Goal: Information Seeking & Learning: Learn about a topic

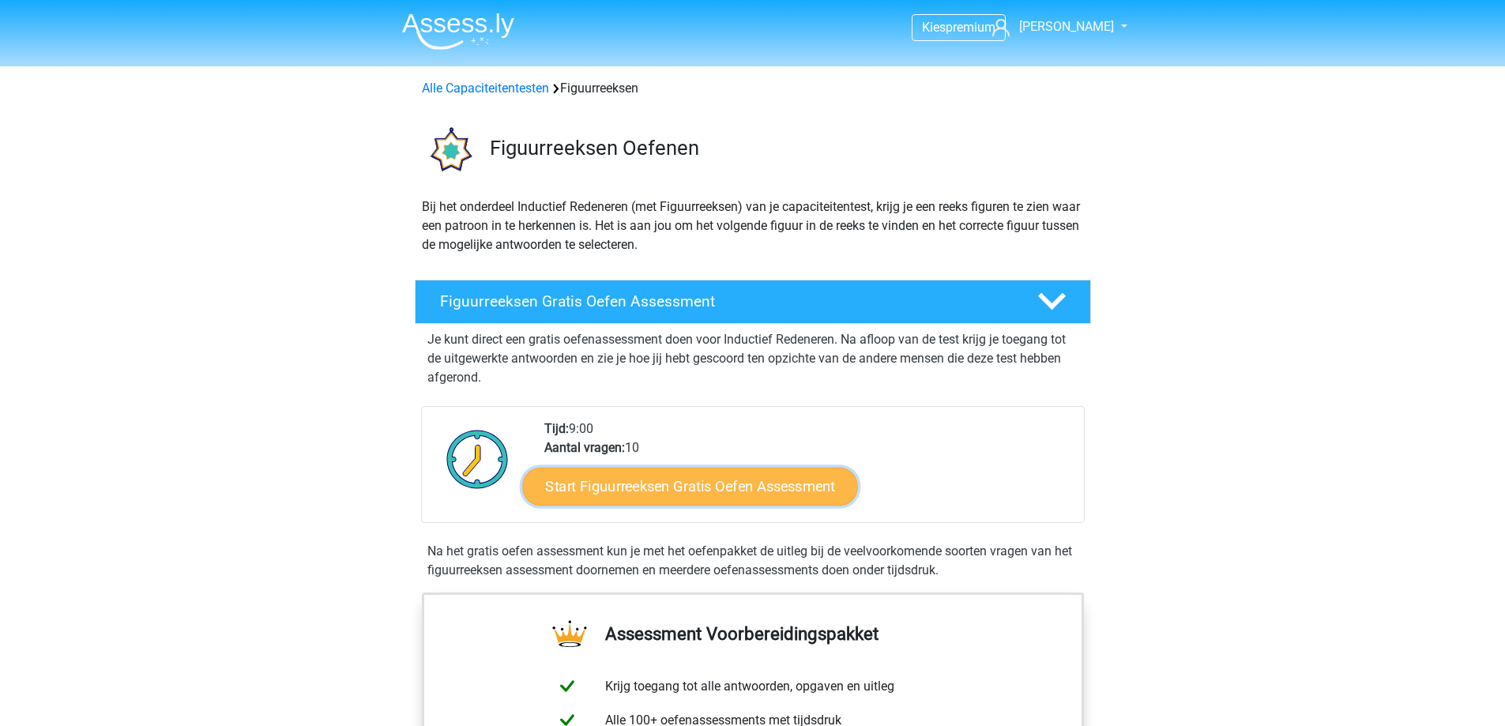
click at [759, 496] on link "Start Figuurreeksen Gratis Oefen Assessment" at bounding box center [689, 486] width 335 height 38
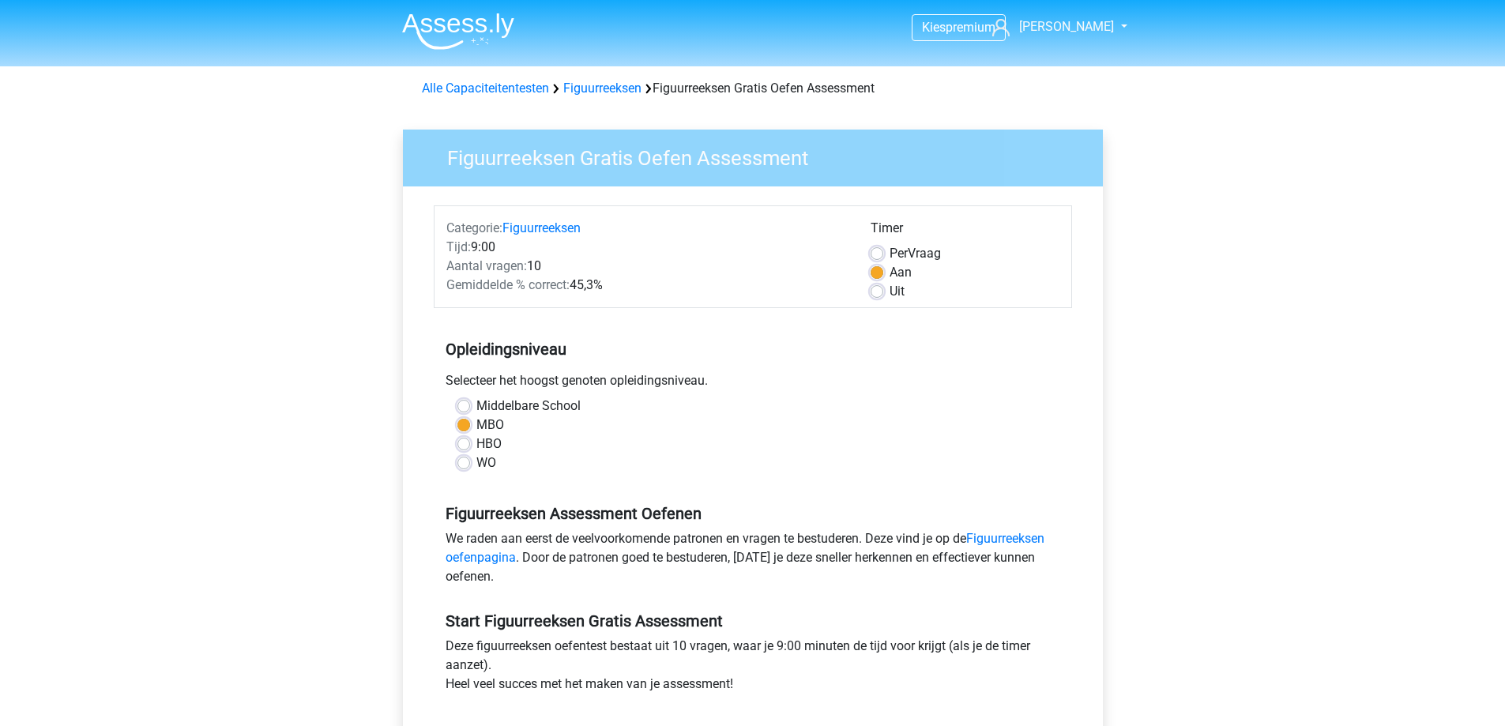
click at [476, 406] on label "Middelbare School" at bounding box center [528, 406] width 104 height 19
click at [460, 406] on input "Middelbare School" at bounding box center [463, 405] width 13 height 16
radio input "true"
click at [480, 415] on label "Middelbare School" at bounding box center [528, 406] width 104 height 19
click at [470, 412] on input "Middelbare School" at bounding box center [463, 405] width 13 height 16
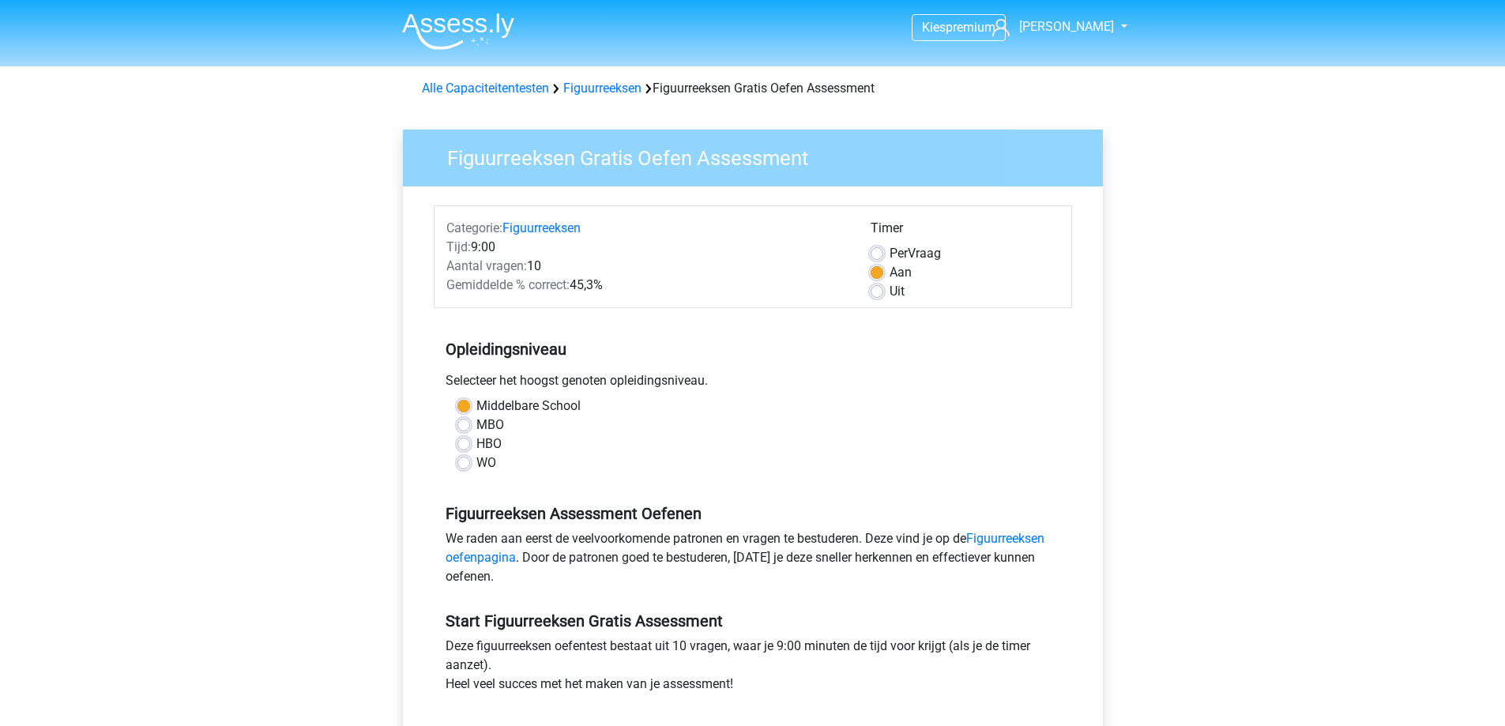
click at [485, 428] on label "MBO" at bounding box center [490, 425] width 28 height 19
click at [470, 428] on input "MBO" at bounding box center [463, 424] width 13 height 16
radio input "true"
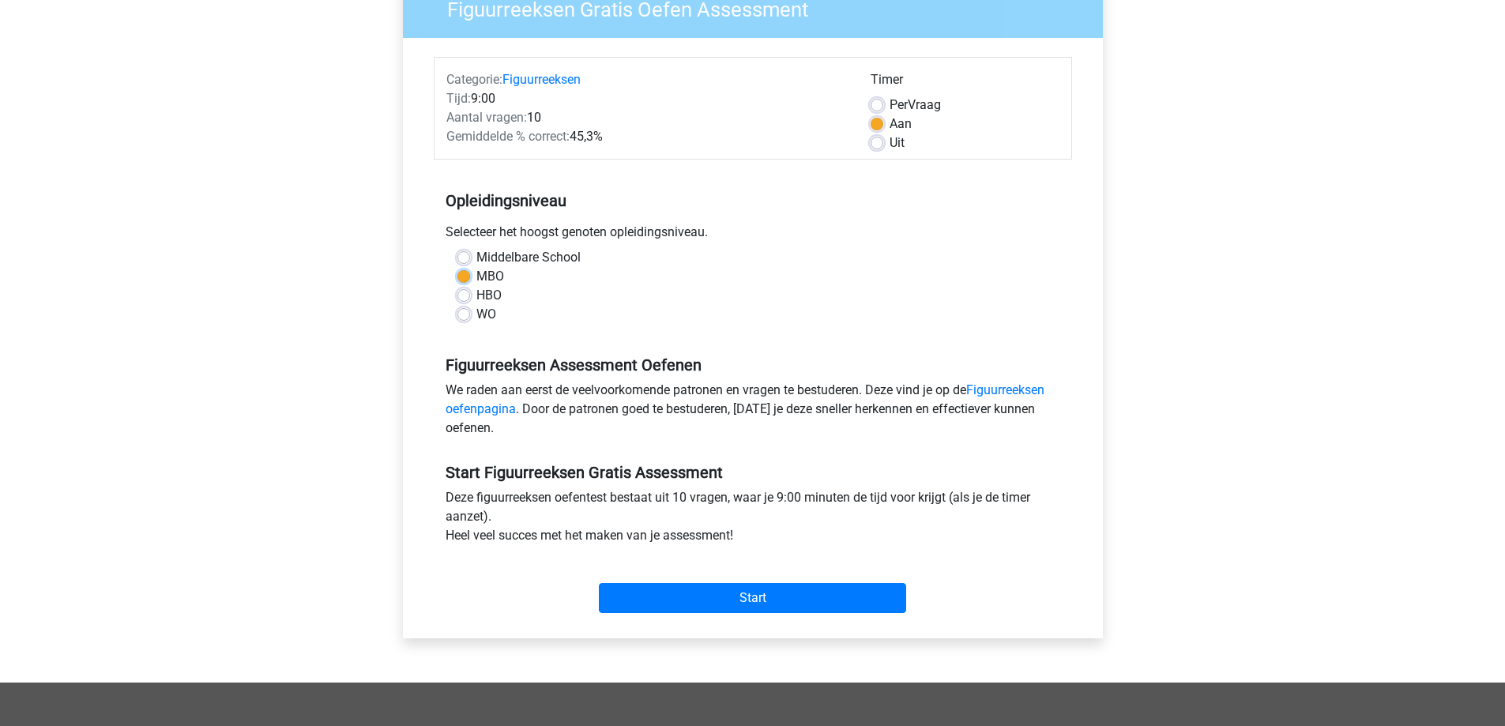
scroll to position [395, 0]
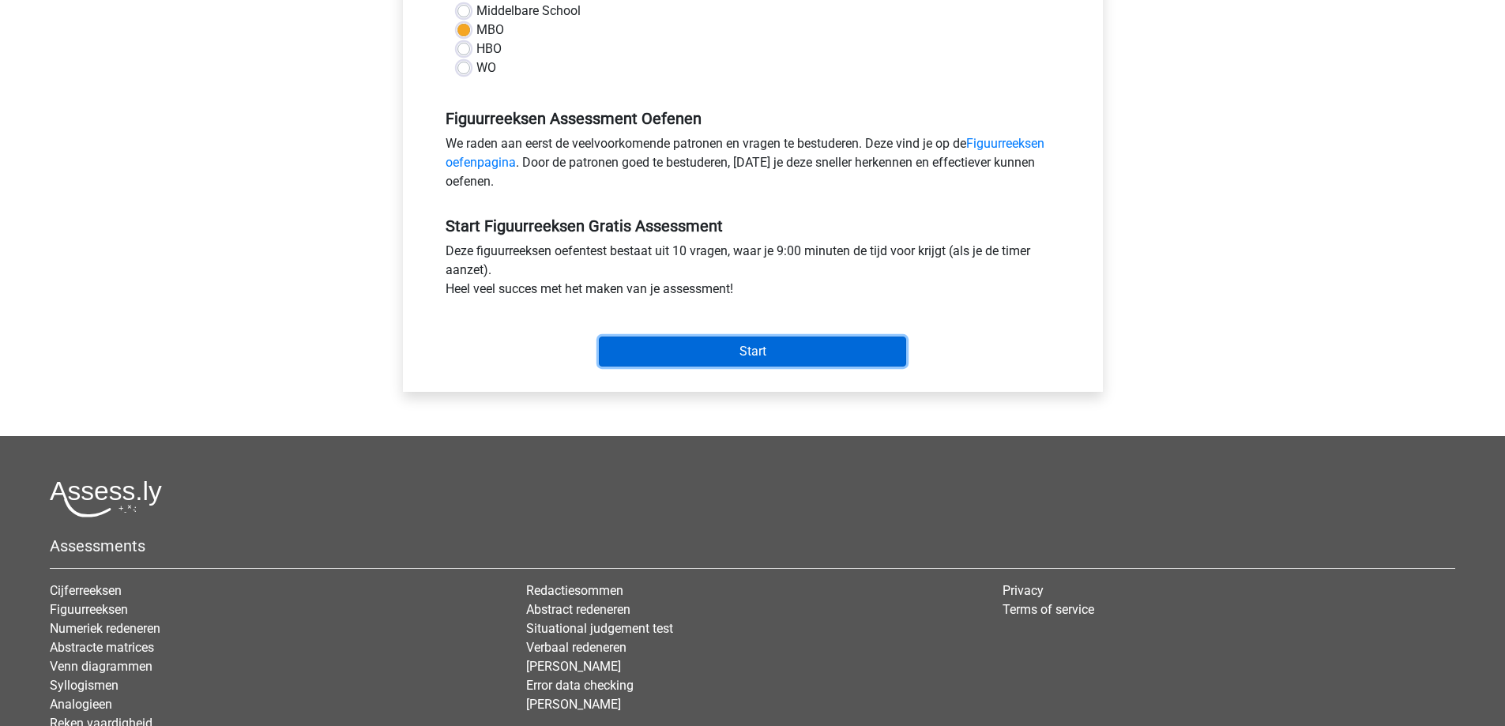
click at [770, 358] on input "Start" at bounding box center [752, 352] width 307 height 30
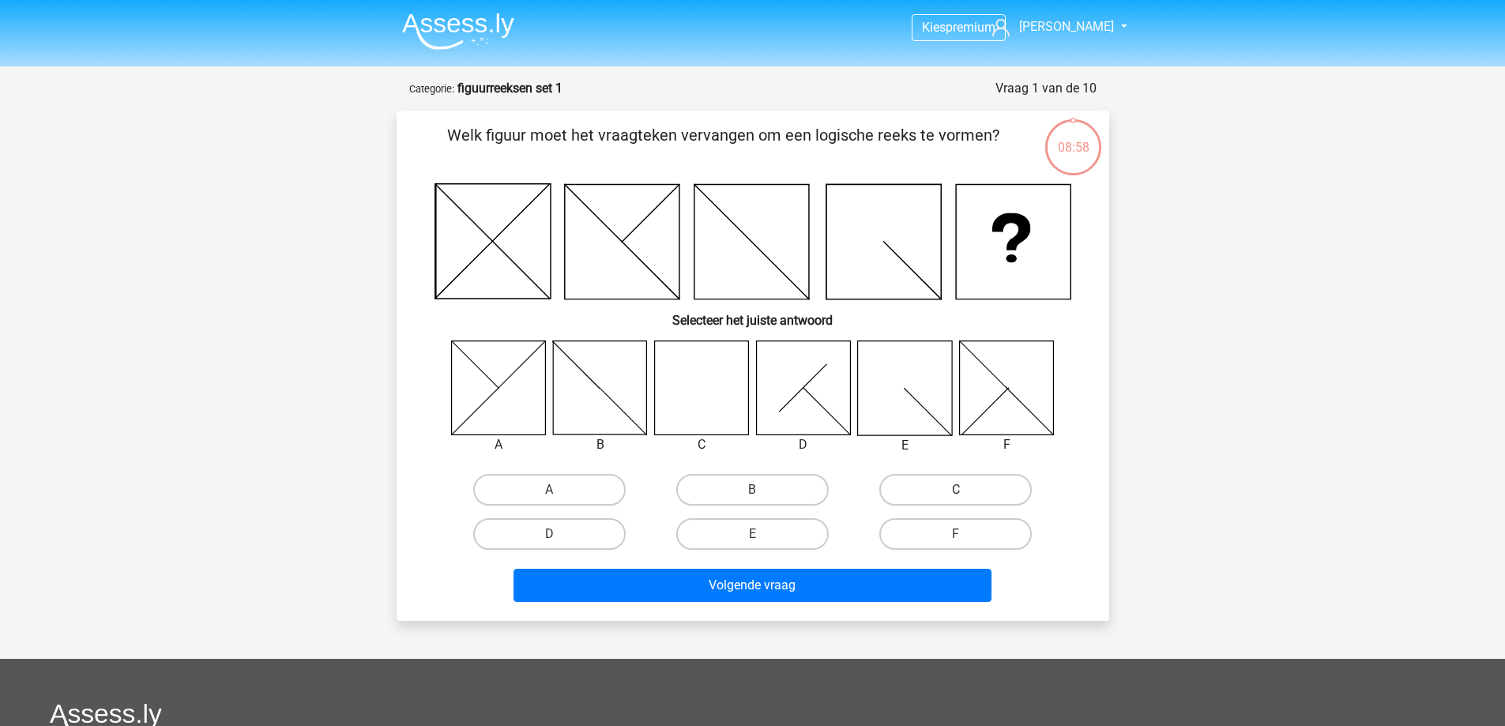
click at [981, 496] on label "C" at bounding box center [955, 490] width 152 height 32
click at [966, 496] on input "C" at bounding box center [961, 495] width 10 height 10
radio input "true"
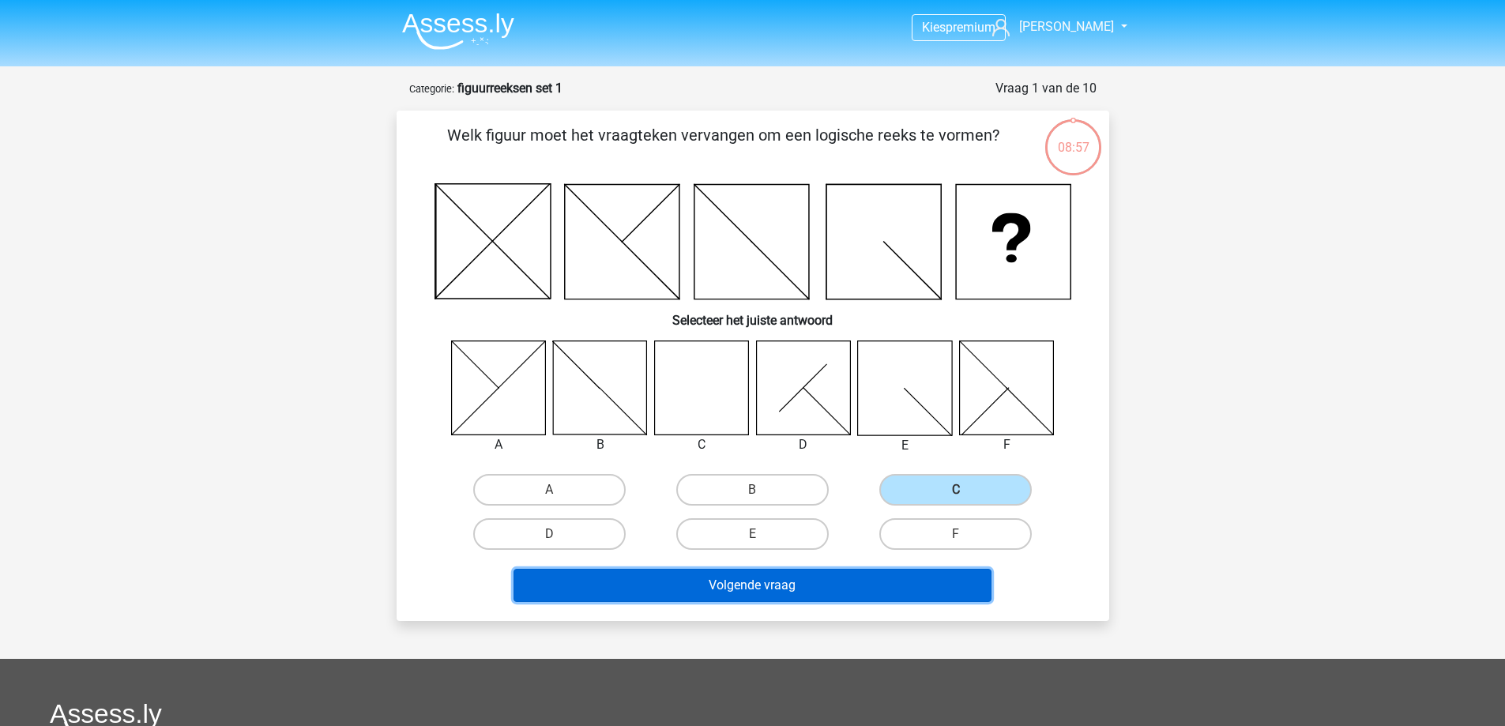
click at [805, 585] on button "Volgende vraag" at bounding box center [753, 585] width 478 height 33
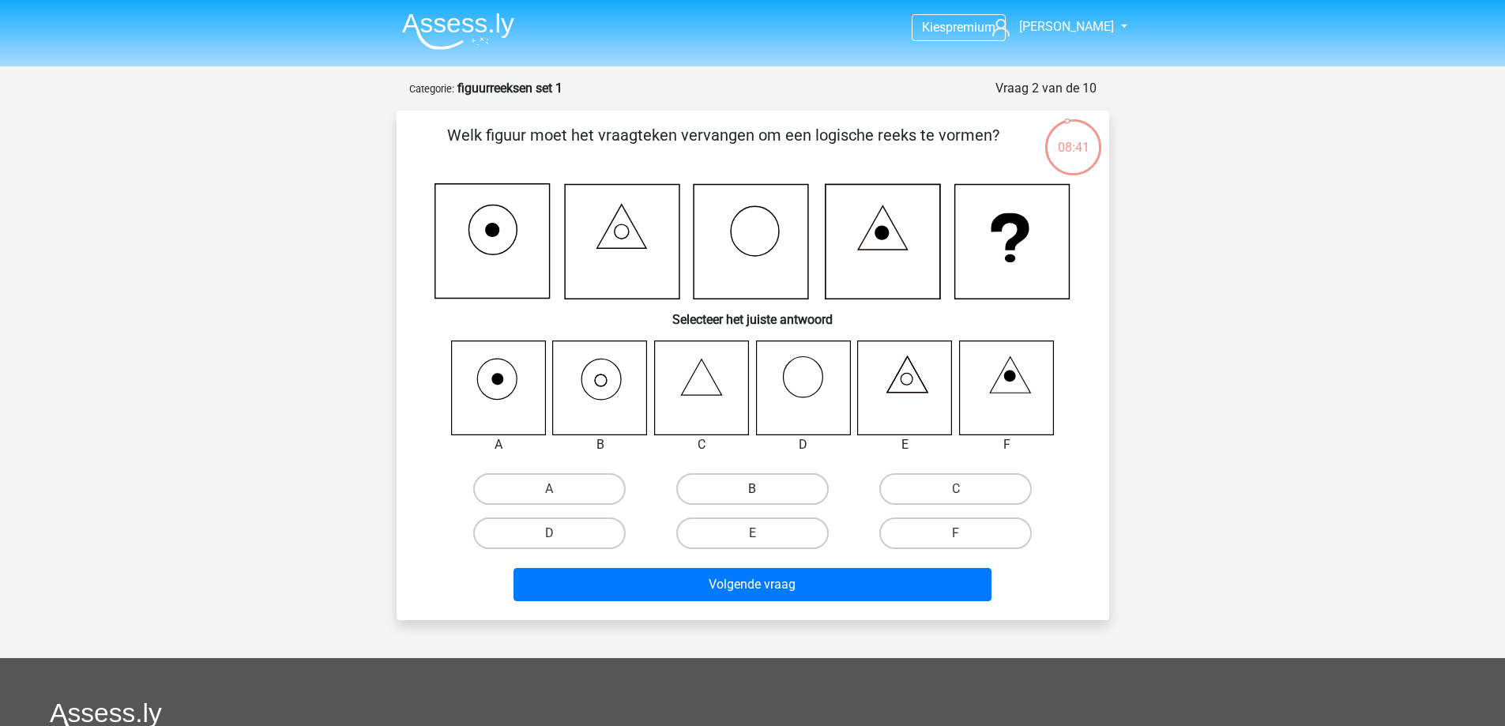
click at [736, 480] on label "B" at bounding box center [752, 489] width 152 height 32
click at [752, 489] on input "B" at bounding box center [757, 494] width 10 height 10
radio input "true"
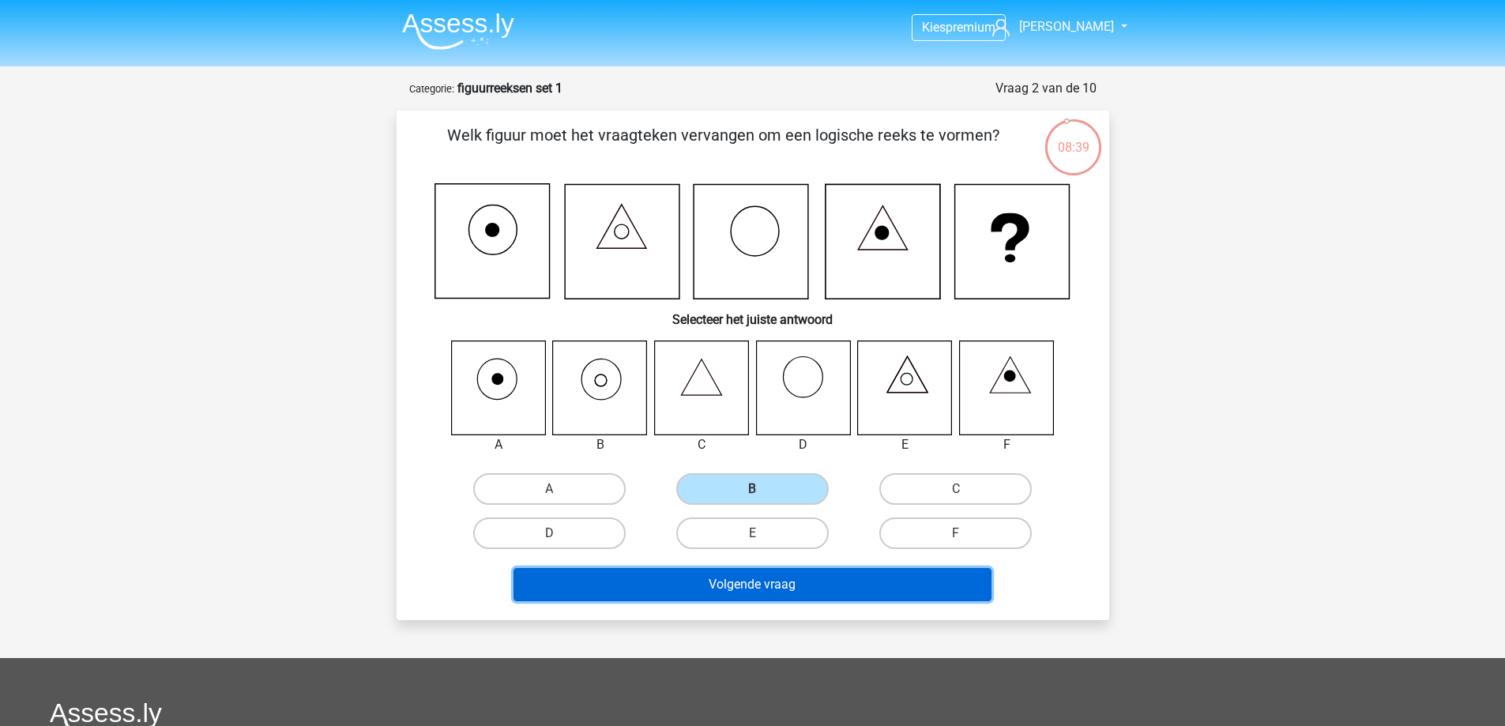
click at [770, 594] on button "Volgende vraag" at bounding box center [753, 584] width 478 height 33
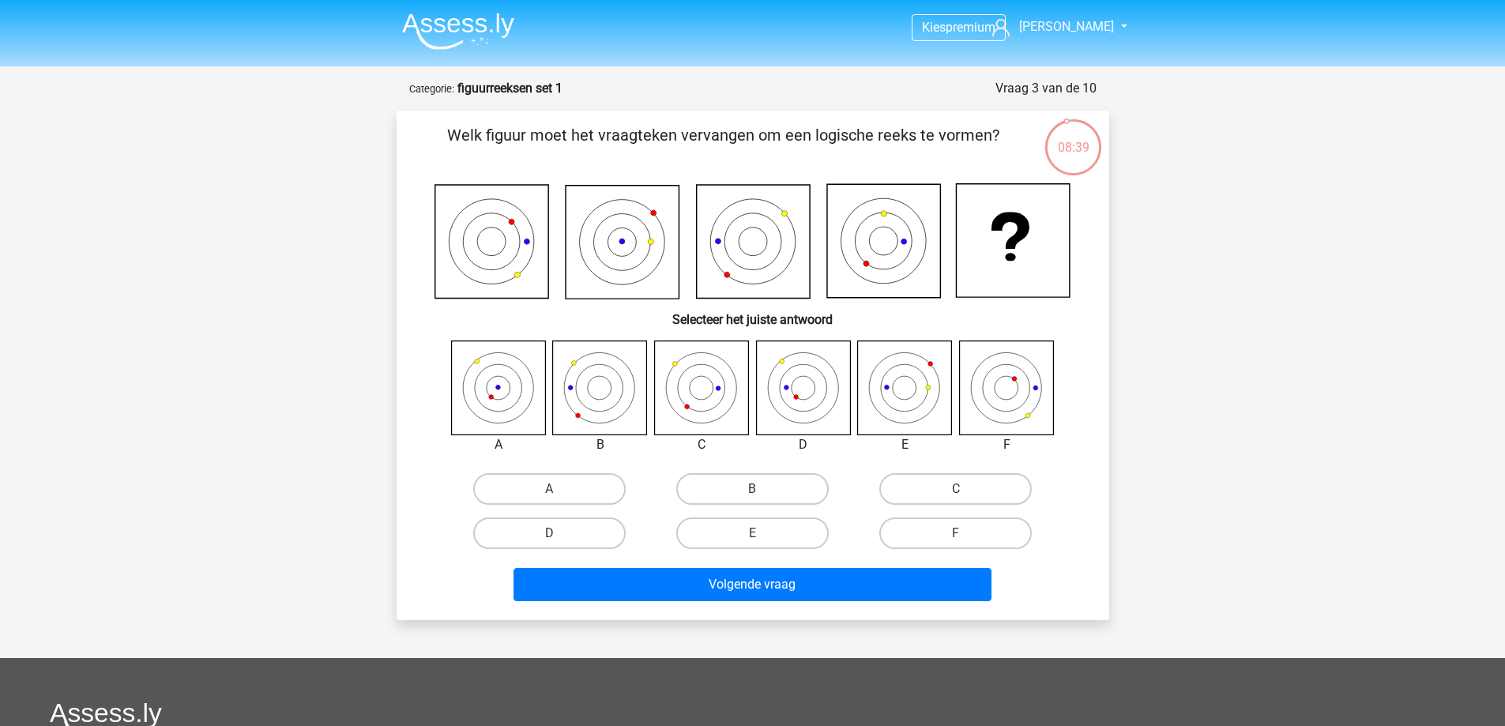
scroll to position [79, 0]
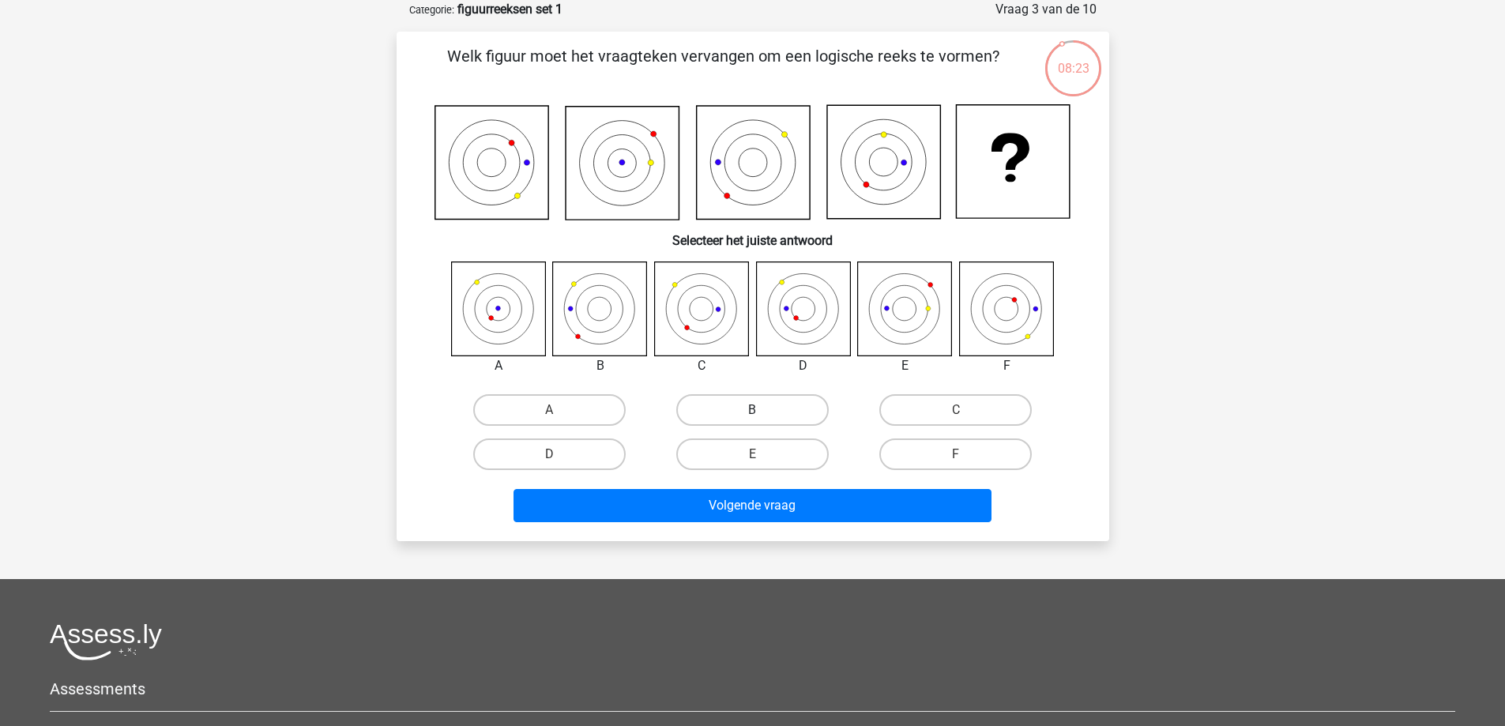
click at [740, 403] on label "B" at bounding box center [752, 410] width 152 height 32
click at [752, 410] on input "B" at bounding box center [757, 415] width 10 height 10
radio input "true"
click at [752, 460] on input "E" at bounding box center [757, 459] width 10 height 10
radio input "true"
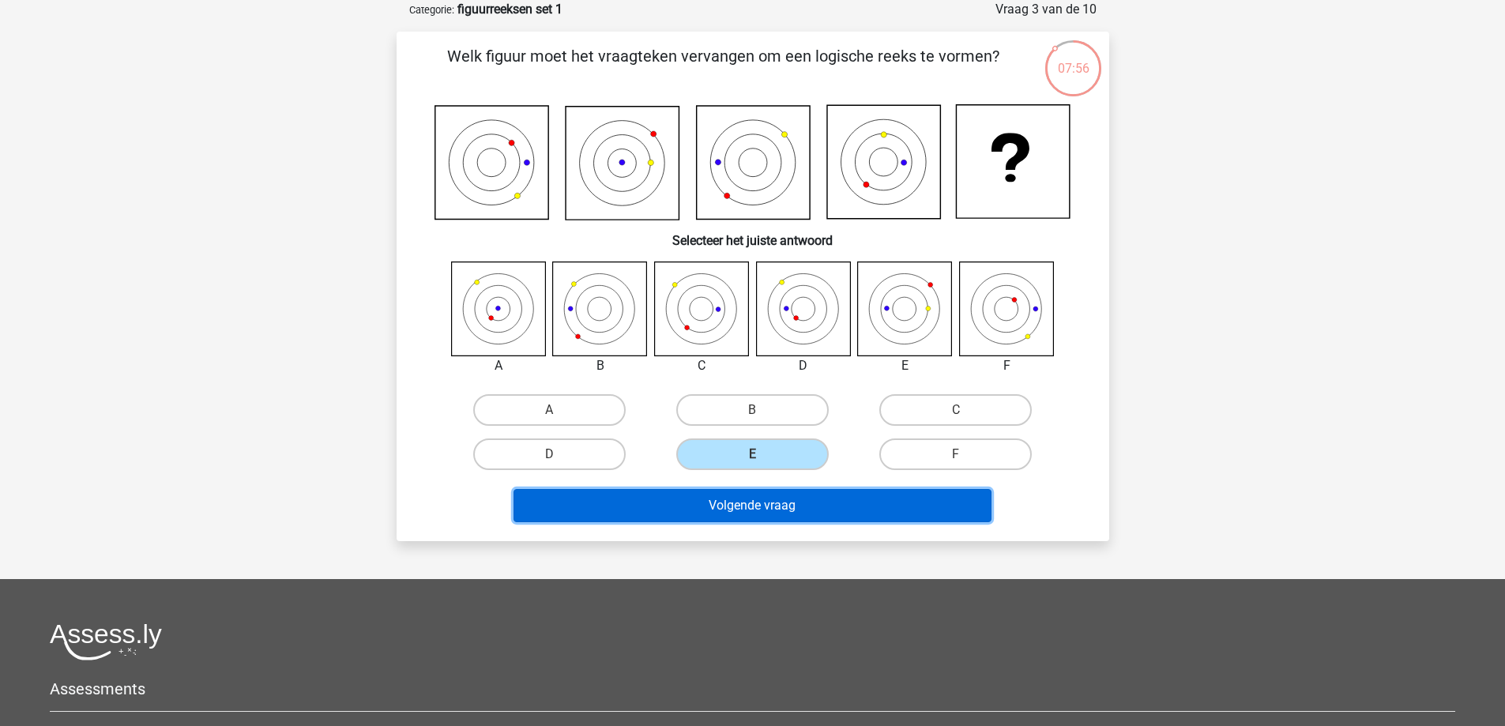
click at [775, 510] on button "Volgende vraag" at bounding box center [753, 505] width 478 height 33
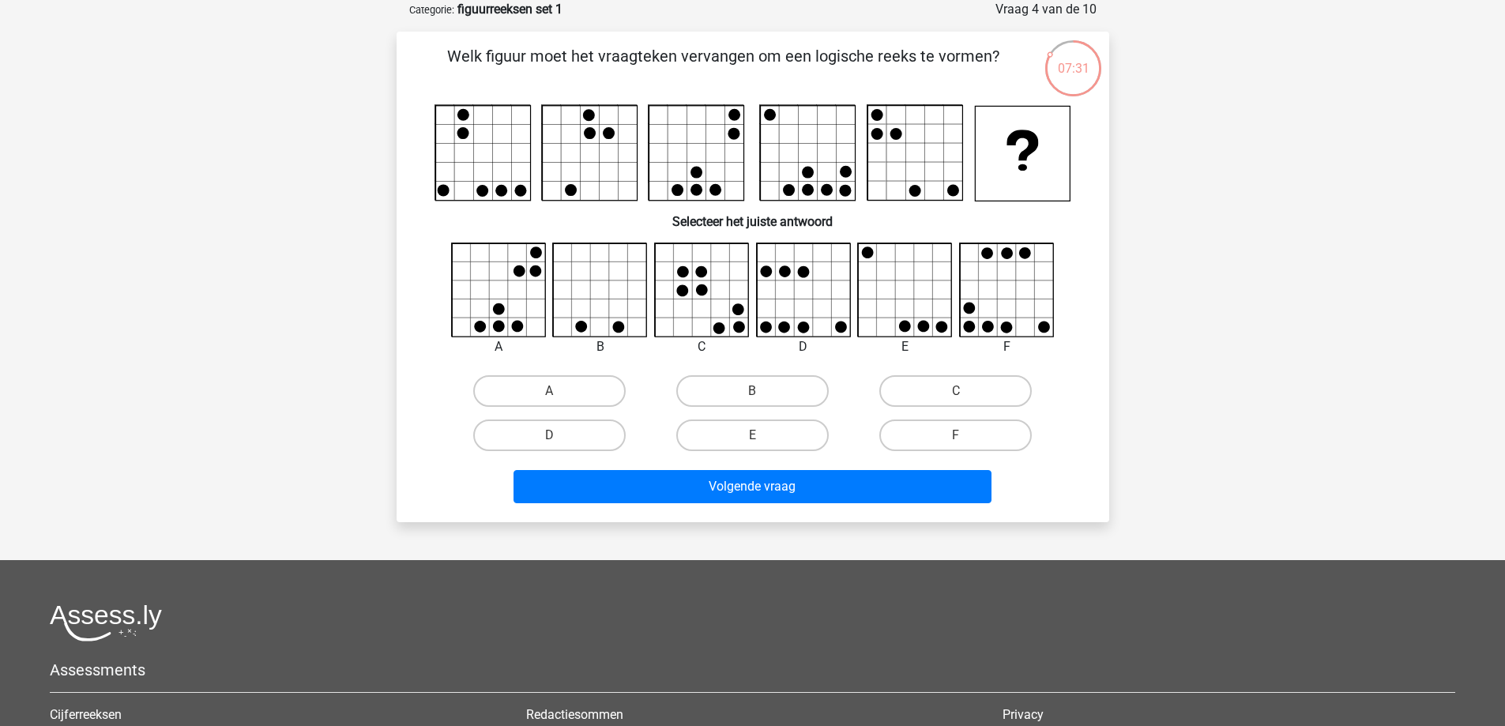
click at [965, 438] on input "F" at bounding box center [961, 440] width 10 height 10
radio input "true"
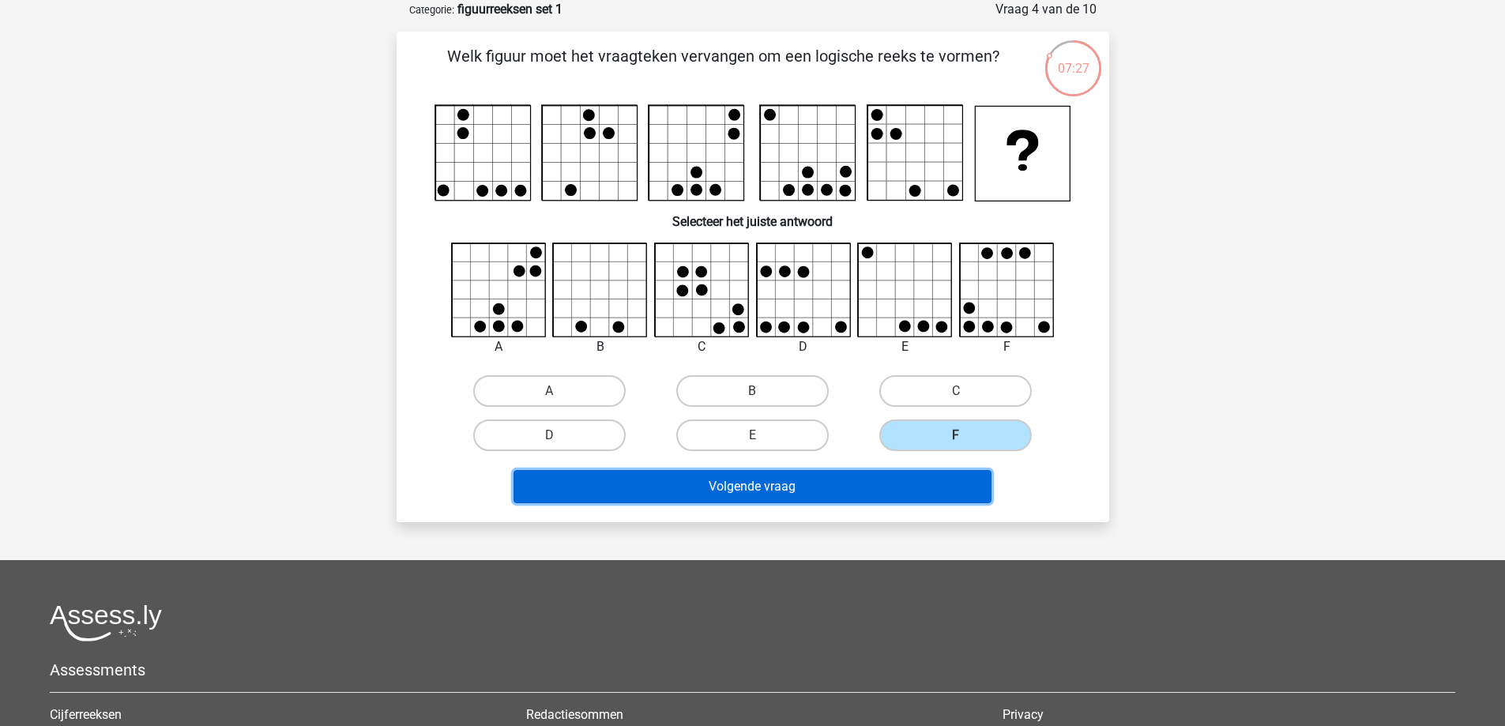
click at [841, 483] on button "Volgende vraag" at bounding box center [753, 486] width 478 height 33
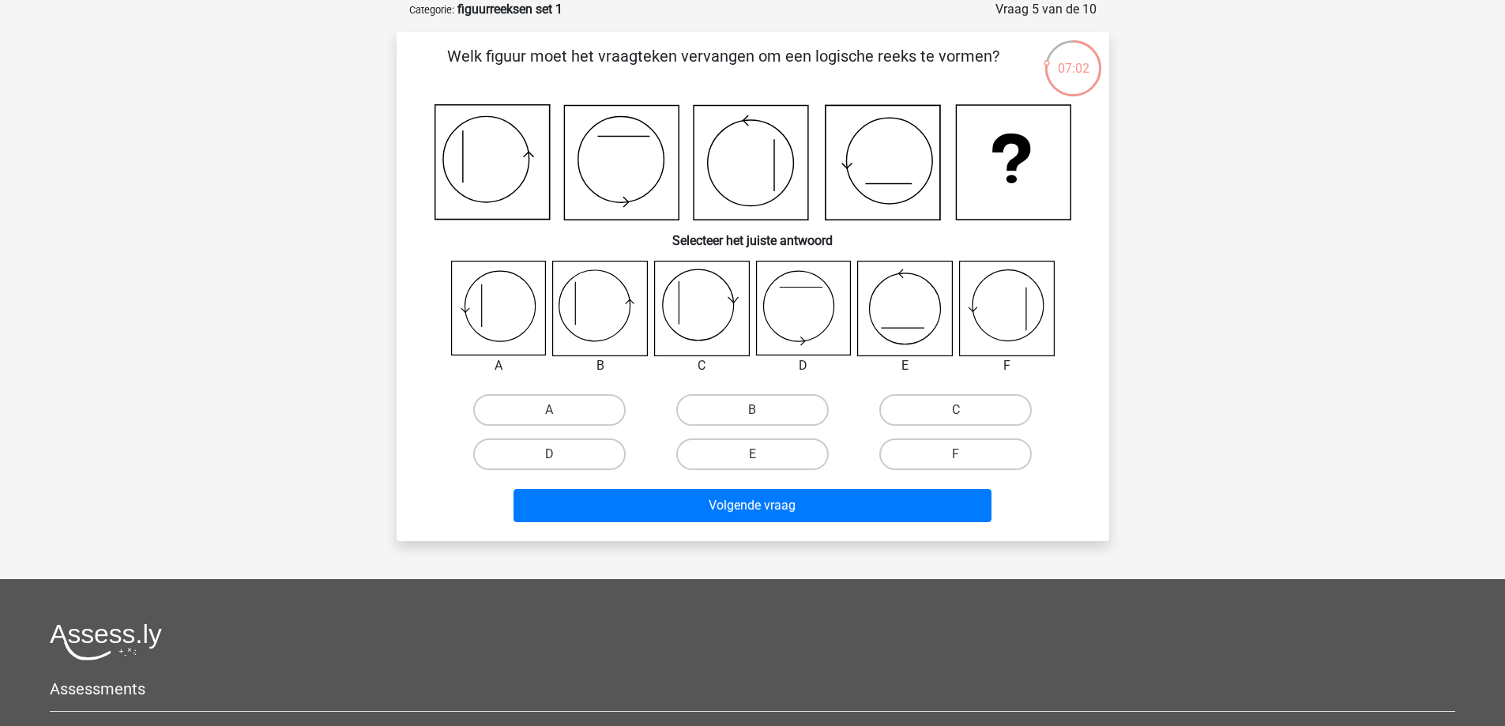
click at [963, 460] on input "F" at bounding box center [961, 459] width 10 height 10
radio input "true"
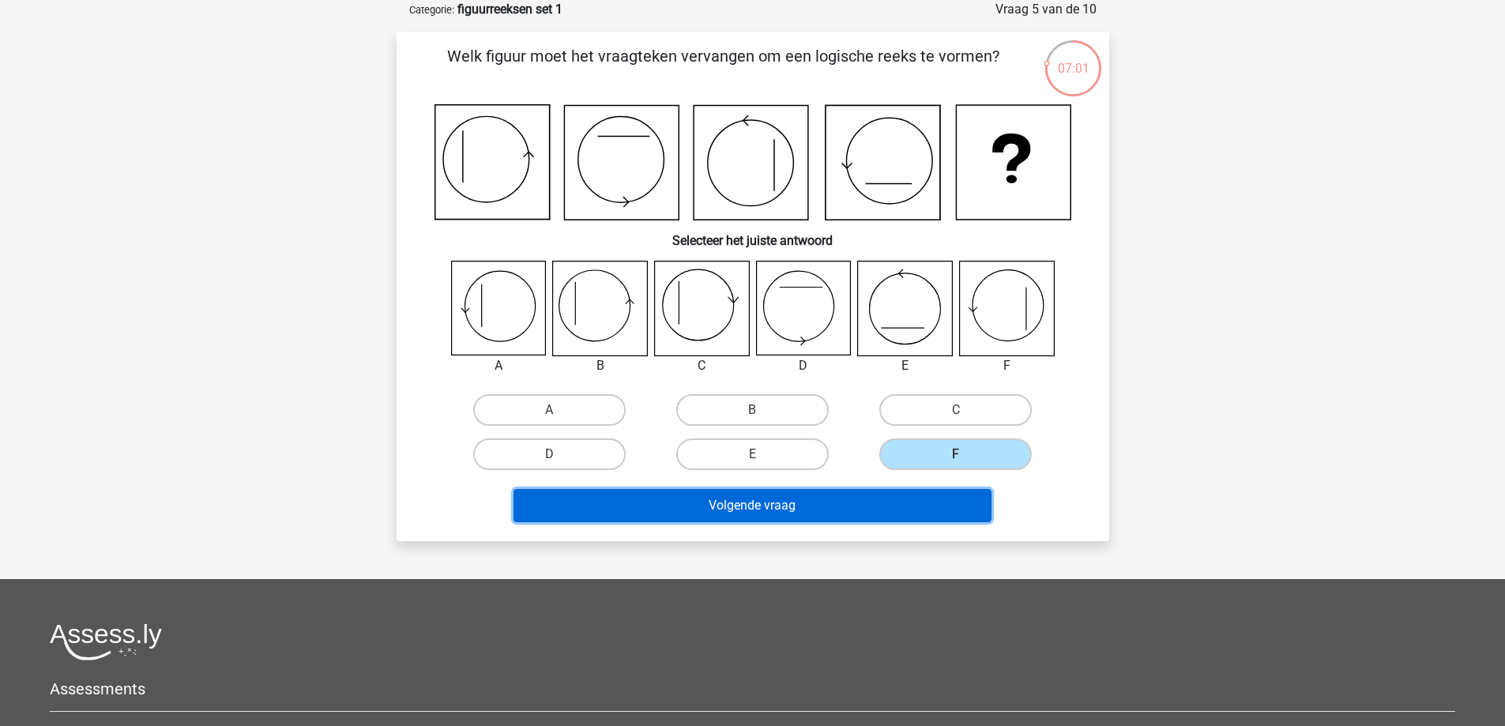
click at [860, 495] on button "Volgende vraag" at bounding box center [753, 505] width 478 height 33
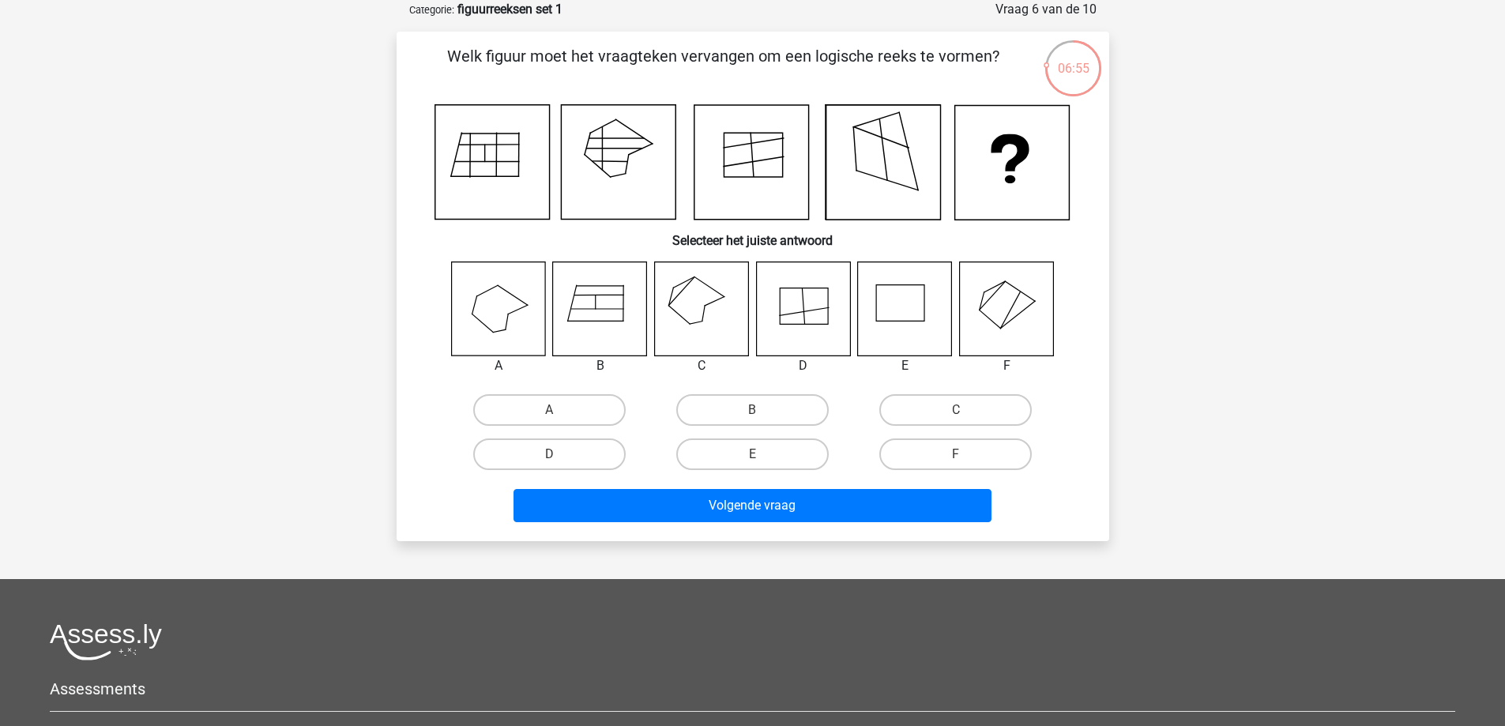
click at [956, 413] on input "C" at bounding box center [961, 415] width 10 height 10
radio input "true"
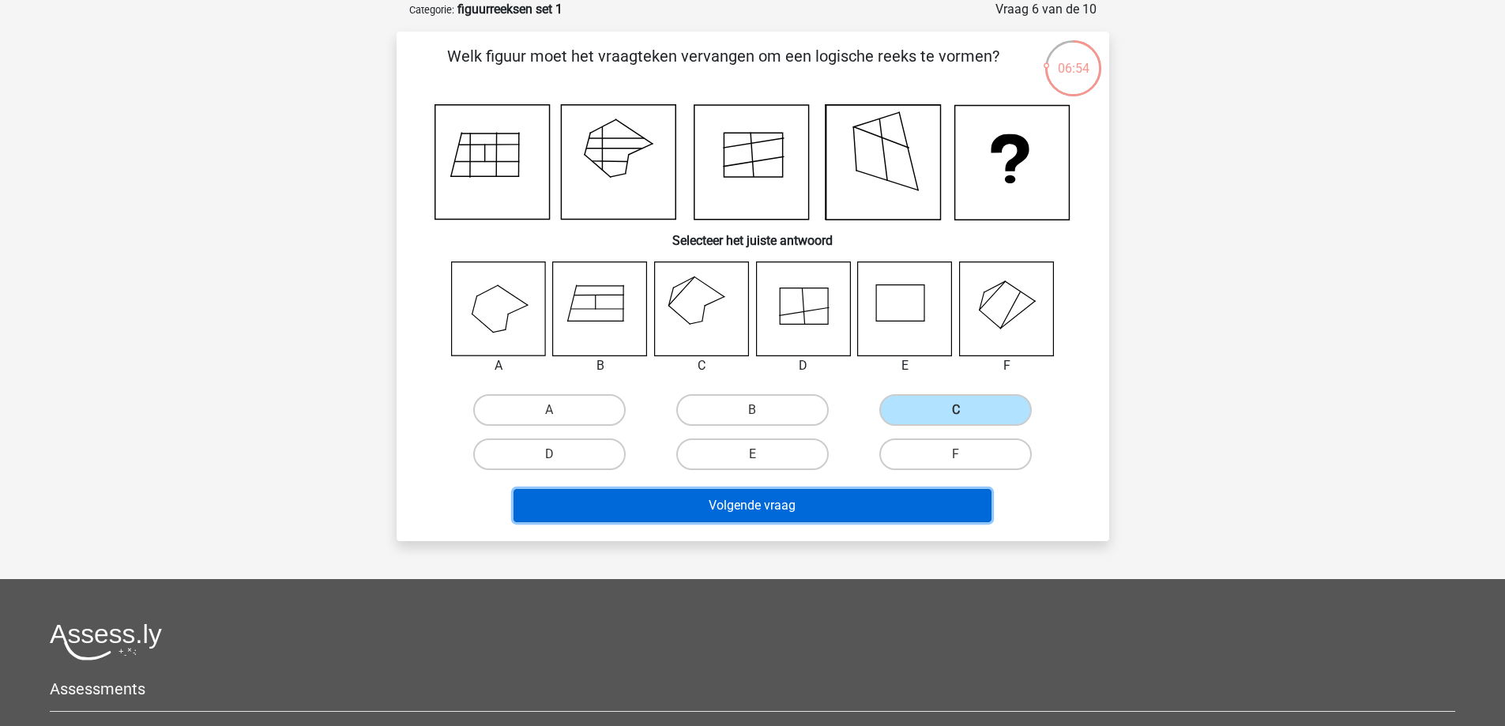
click at [826, 506] on button "Volgende vraag" at bounding box center [753, 505] width 478 height 33
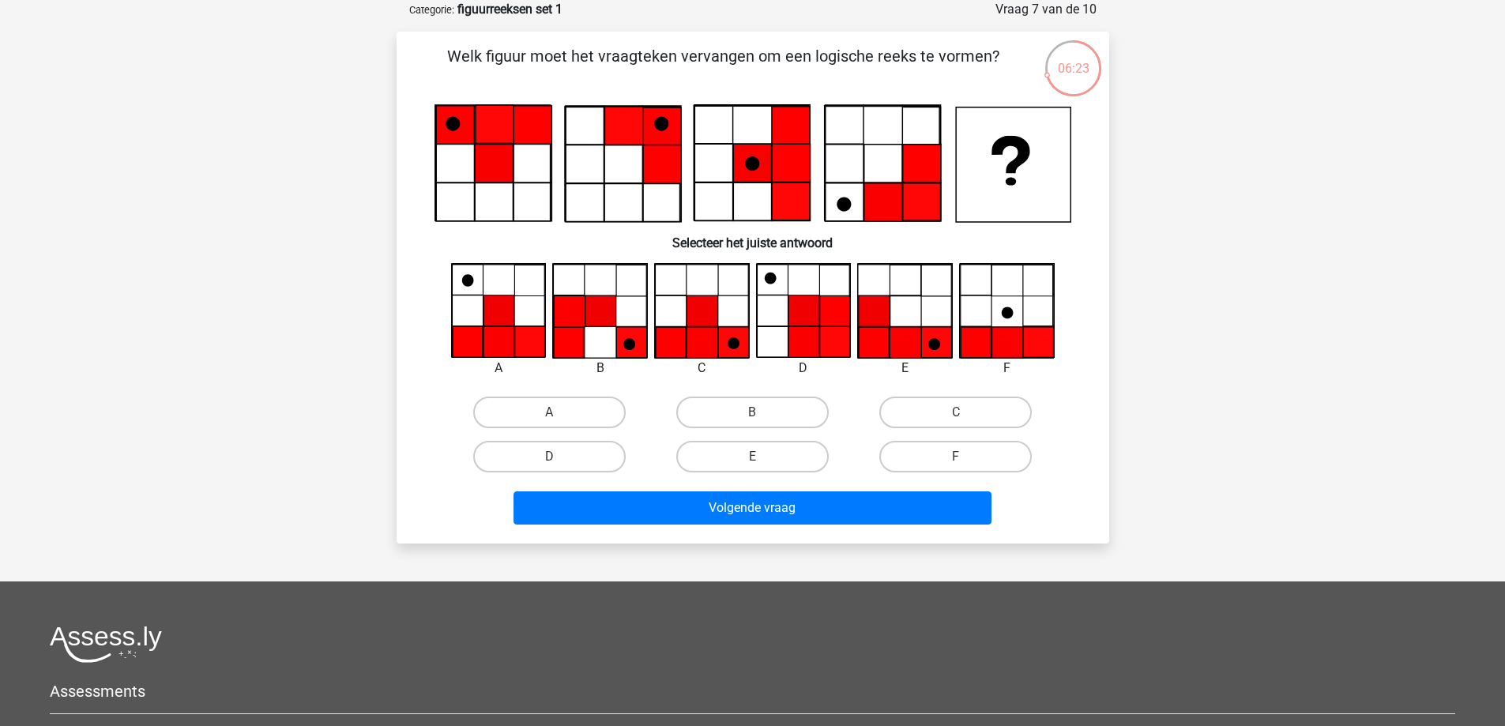
click at [957, 412] on input "C" at bounding box center [961, 417] width 10 height 10
radio input "true"
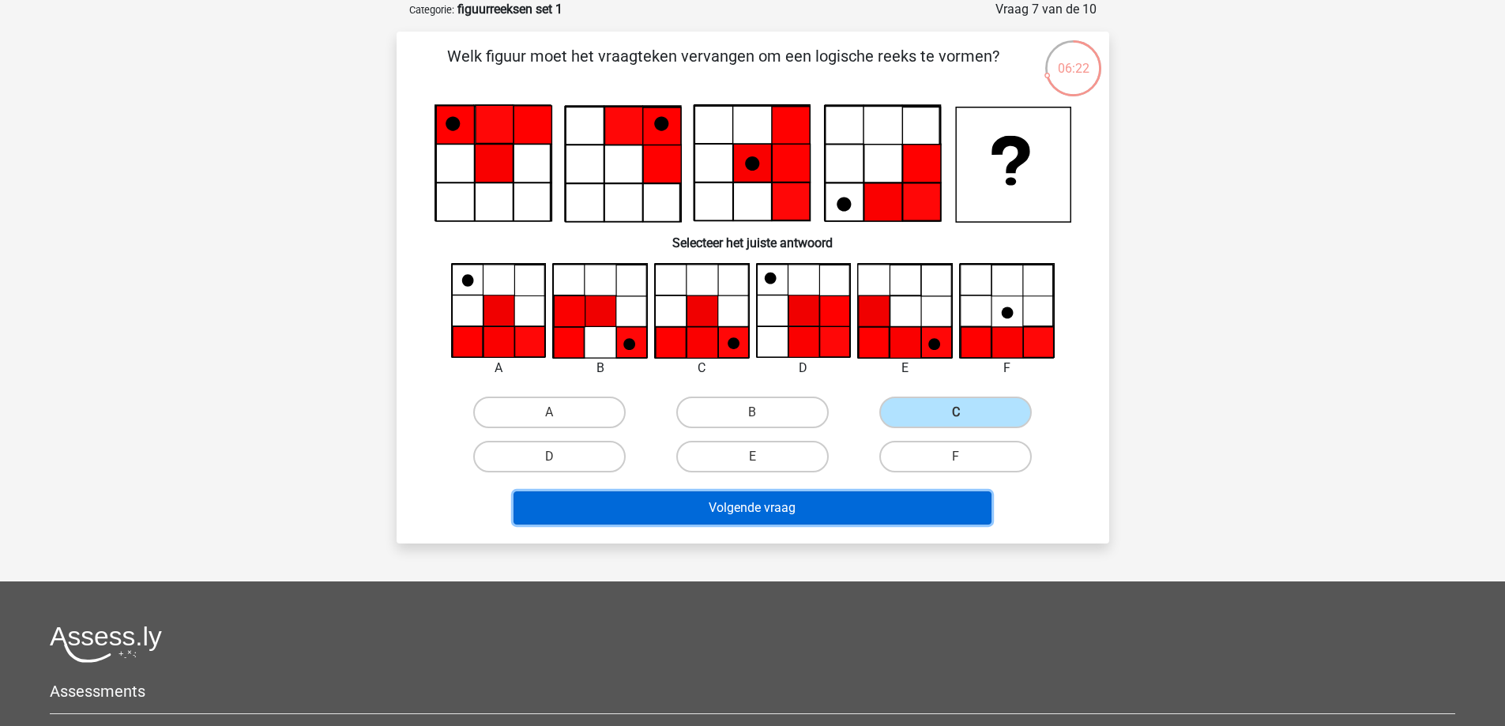
click at [800, 507] on button "Volgende vraag" at bounding box center [753, 507] width 478 height 33
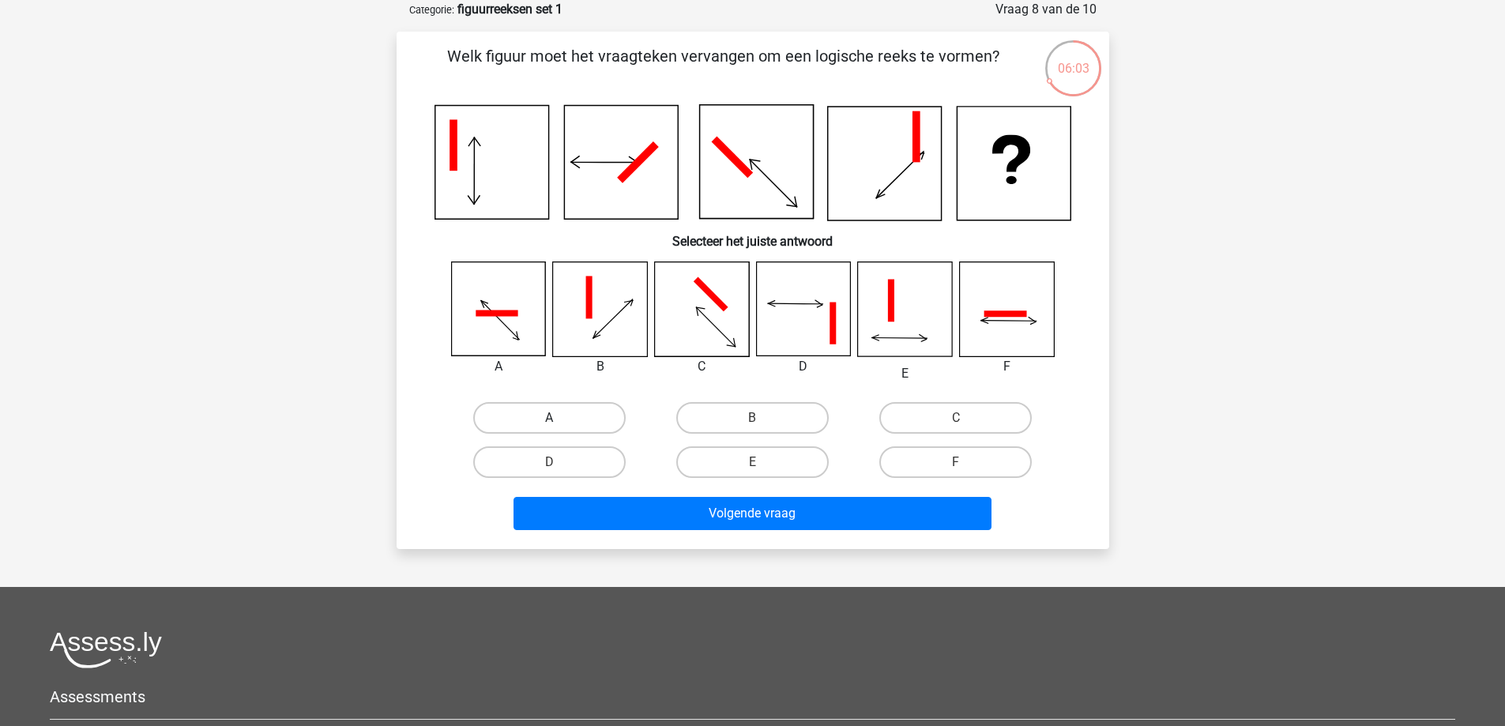
click at [563, 408] on label "A" at bounding box center [549, 418] width 152 height 32
click at [559, 418] on input "A" at bounding box center [554, 423] width 10 height 10
radio input "true"
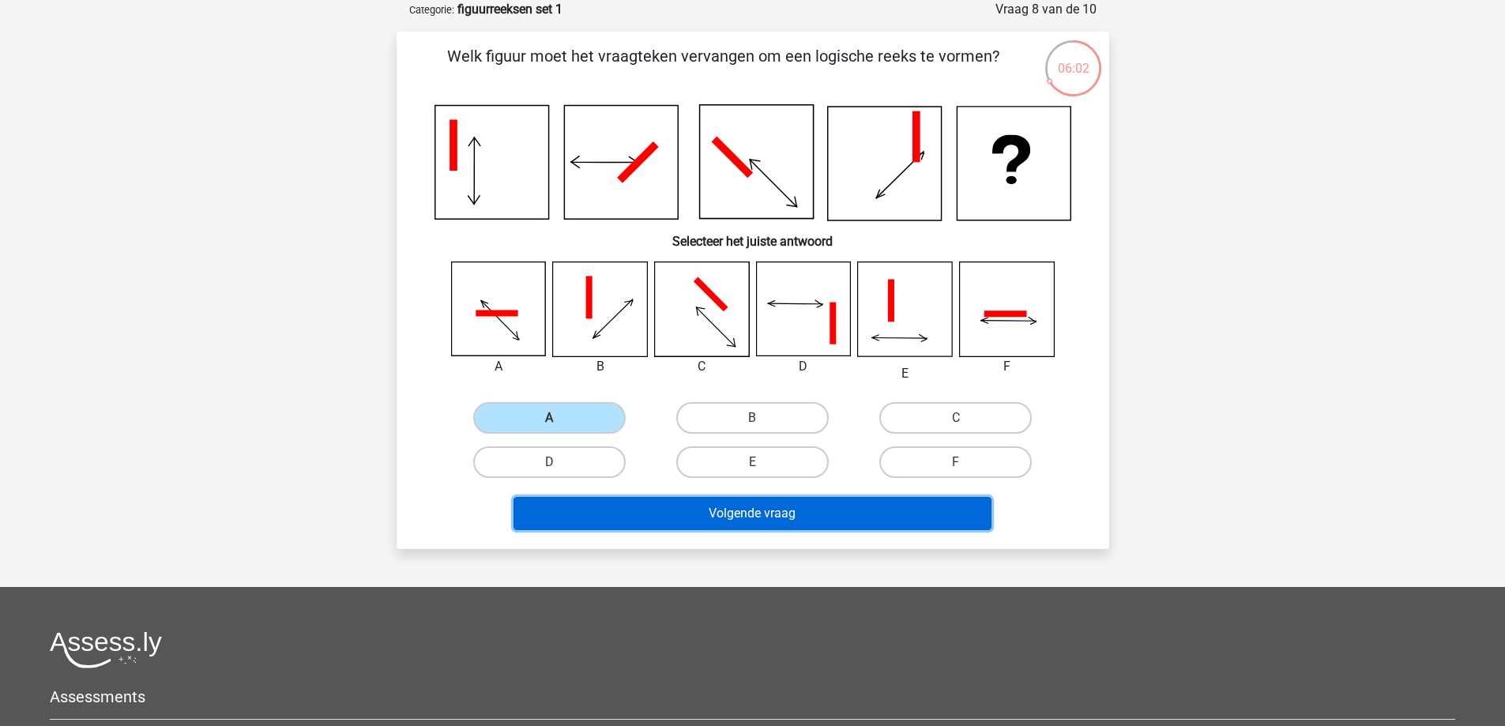
click at [716, 511] on button "Volgende vraag" at bounding box center [753, 513] width 478 height 33
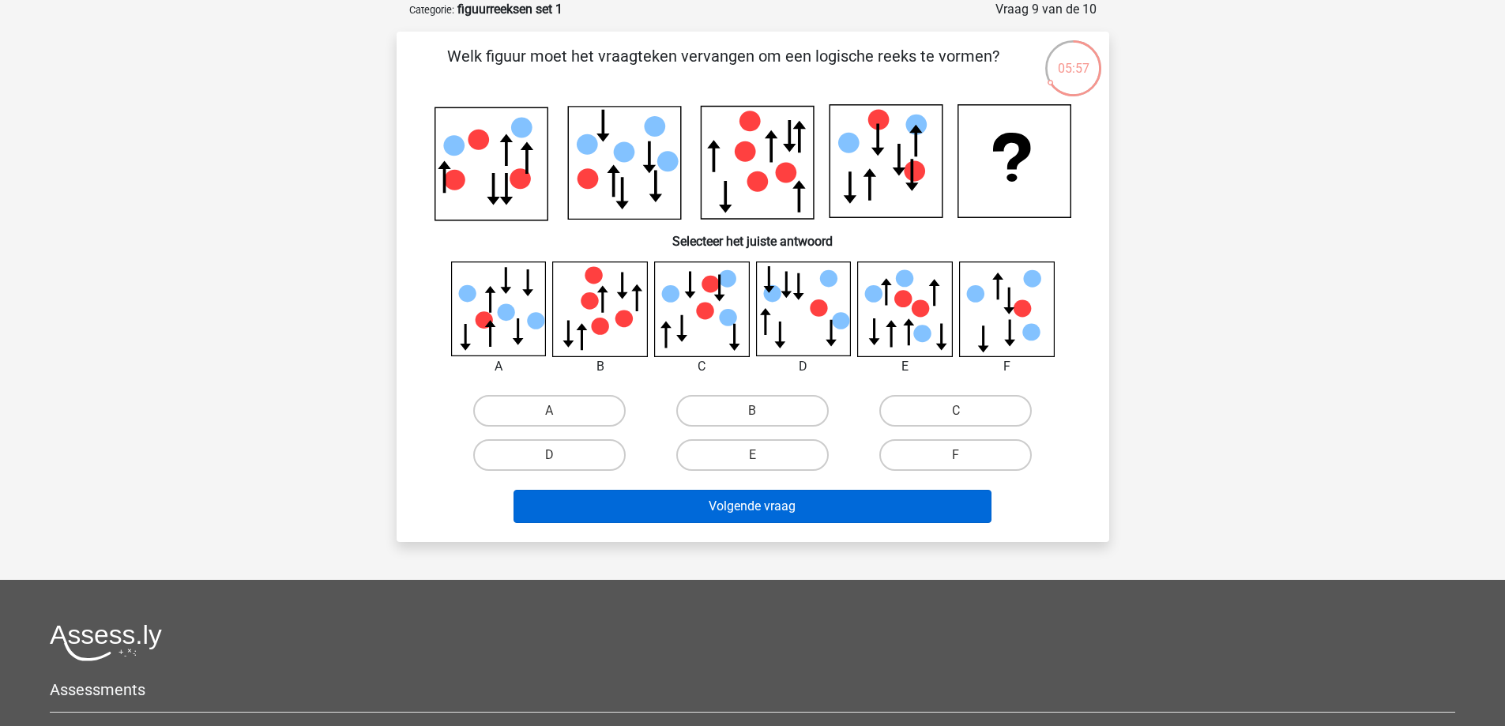
drag, startPoint x: 962, startPoint y: 455, endPoint x: 909, endPoint y: 492, distance: 64.7
click at [961, 455] on input "F" at bounding box center [961, 460] width 10 height 10
radio input "true"
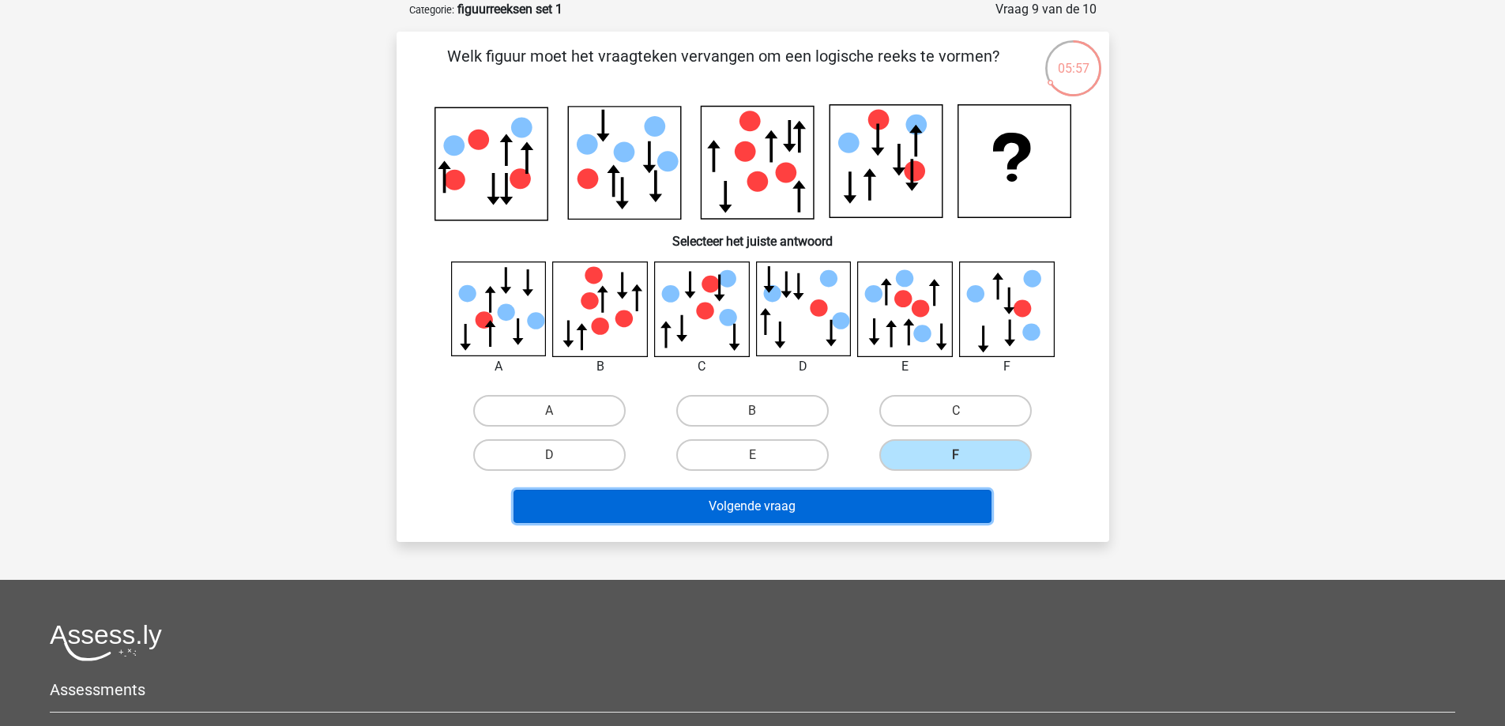
click at [815, 502] on button "Volgende vraag" at bounding box center [753, 506] width 478 height 33
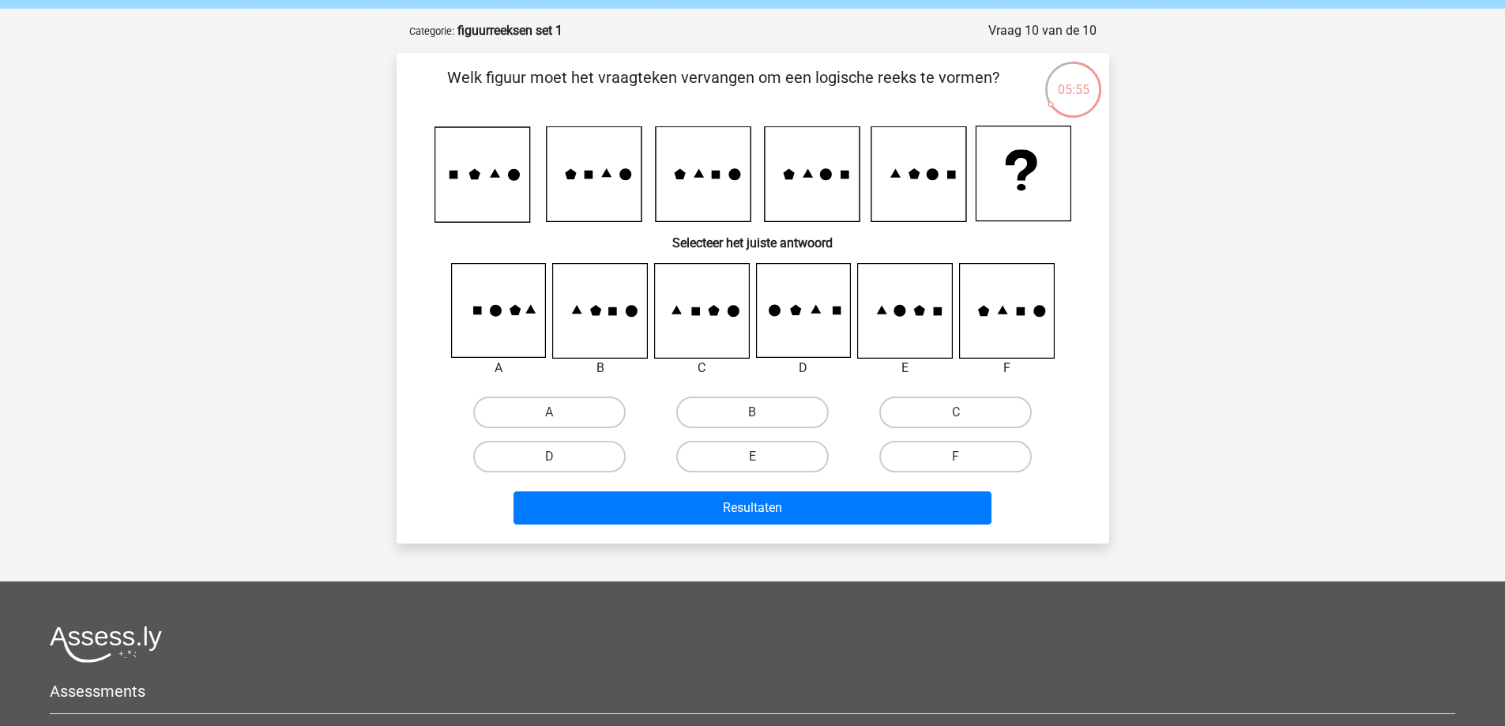
scroll to position [0, 0]
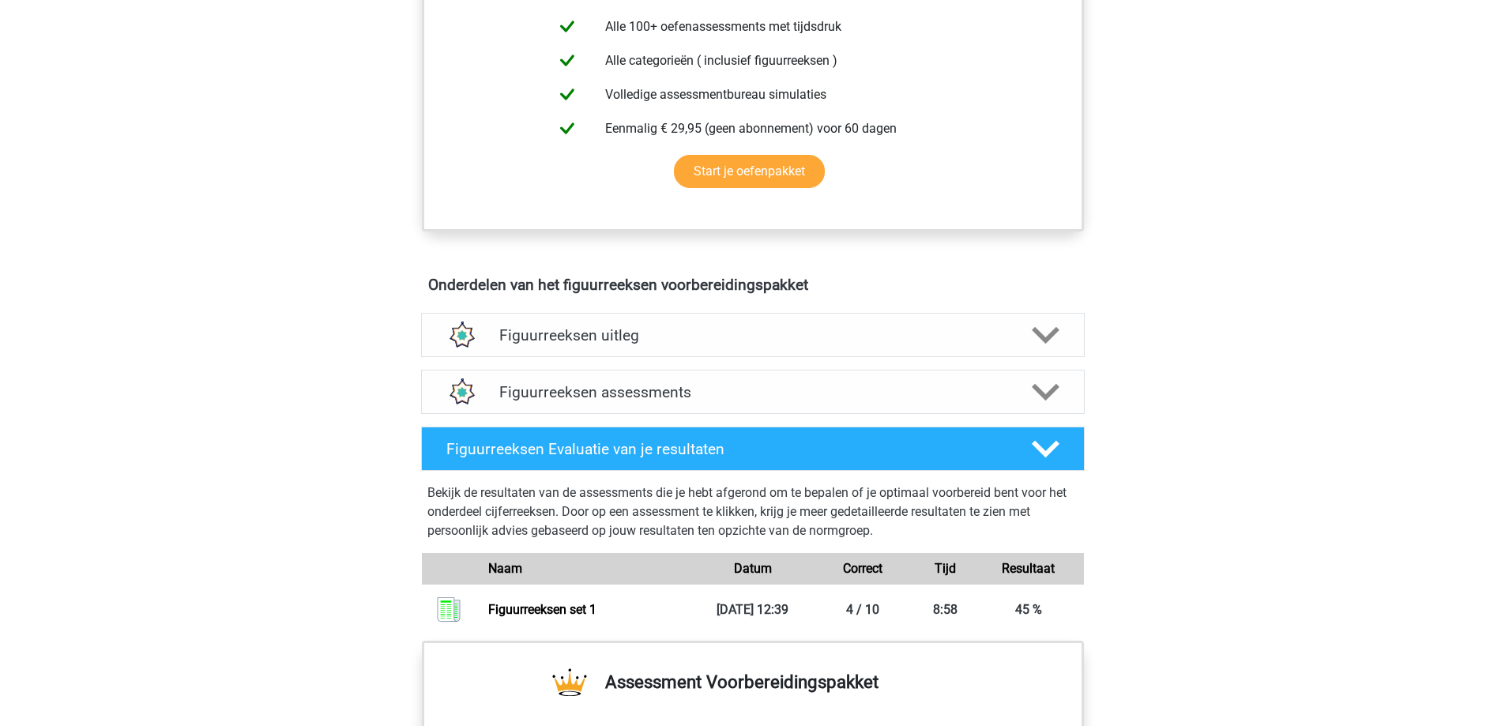
scroll to position [1106, 0]
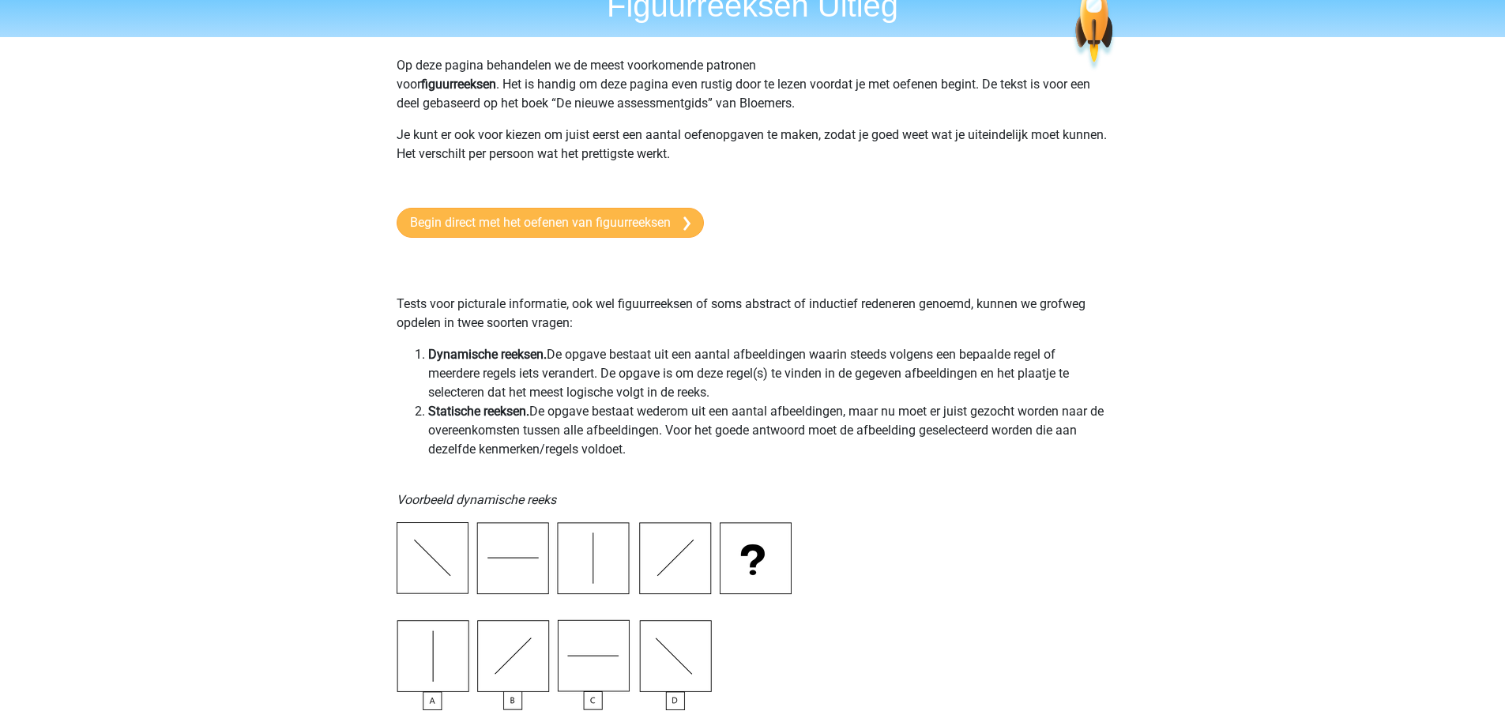
scroll to position [79, 0]
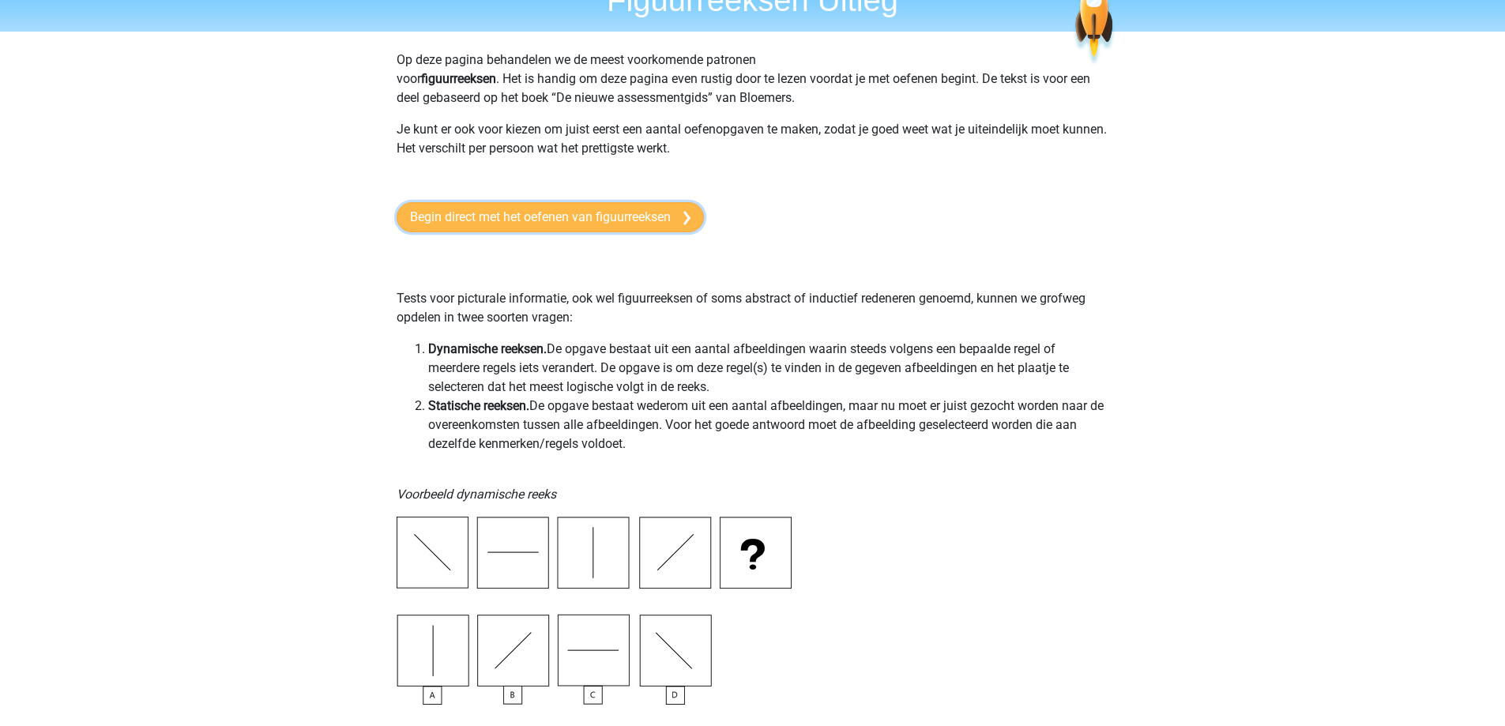
click at [619, 206] on link "Begin direct met het oefenen van figuurreeksen" at bounding box center [550, 217] width 307 height 30
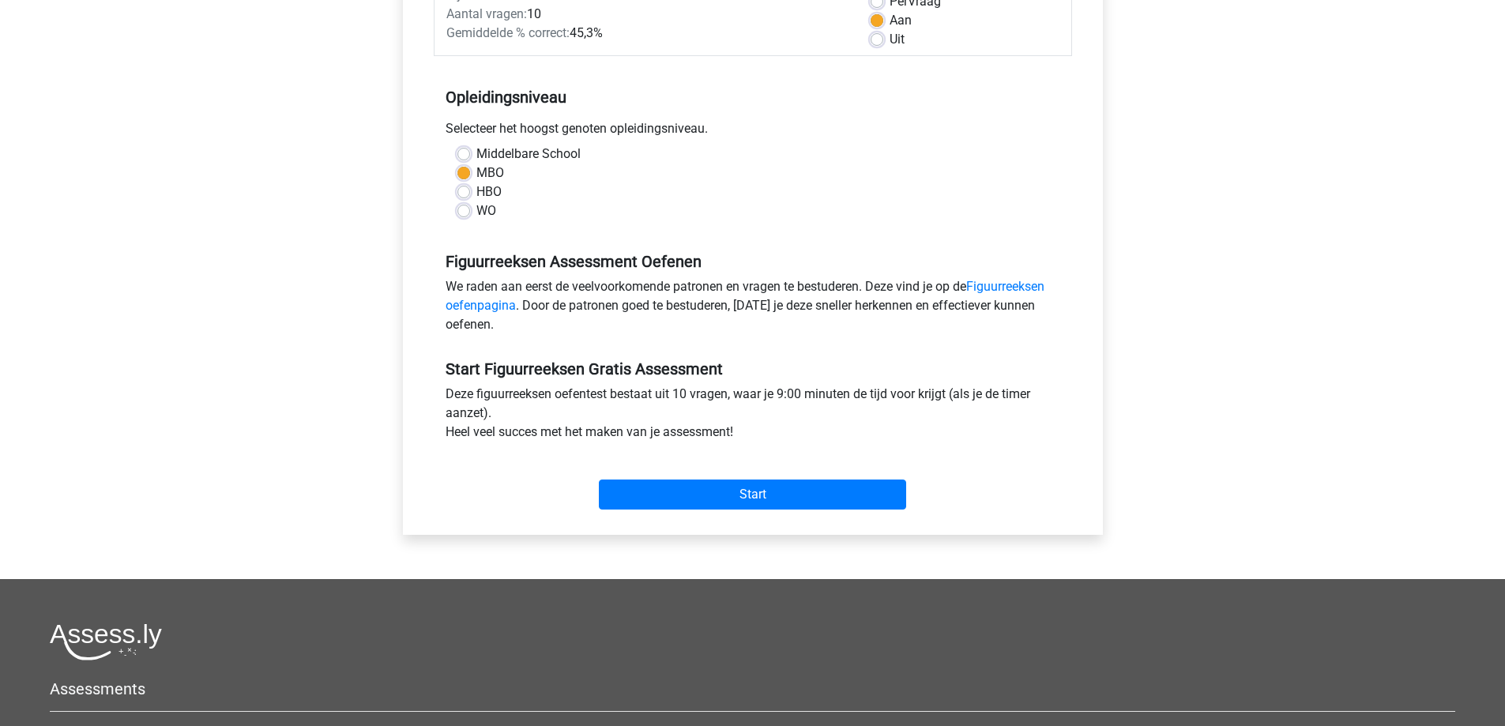
scroll to position [316, 0]
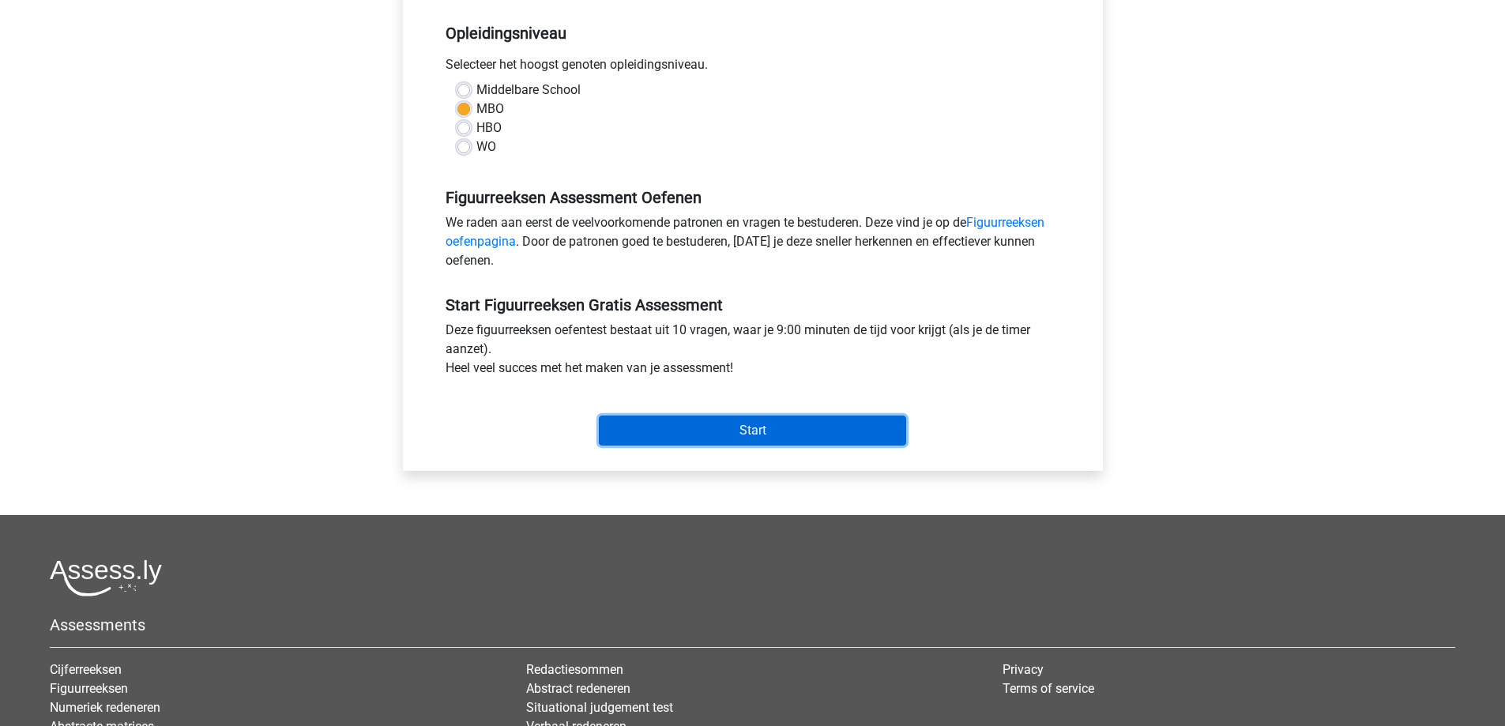
click at [779, 443] on input "Start" at bounding box center [752, 431] width 307 height 30
